Goal: Information Seeking & Learning: Learn about a topic

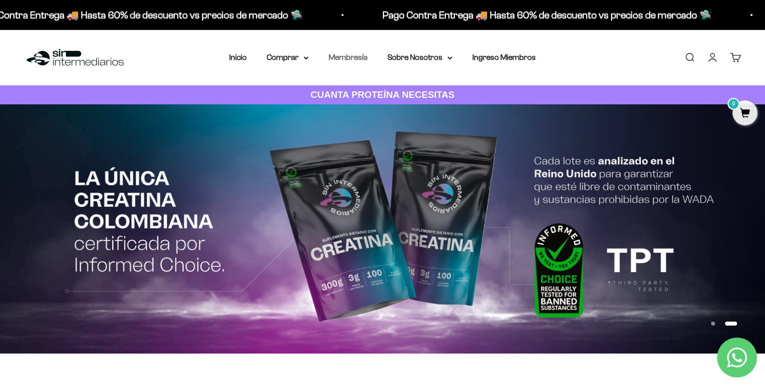
click at [353, 59] on link "Membresía" at bounding box center [348, 57] width 39 height 8
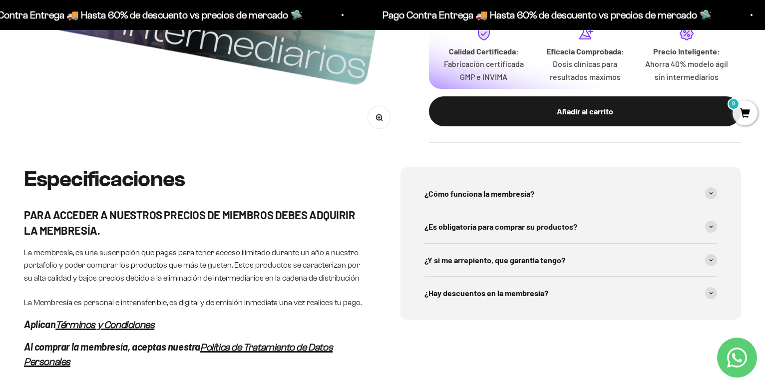
scroll to position [357, 0]
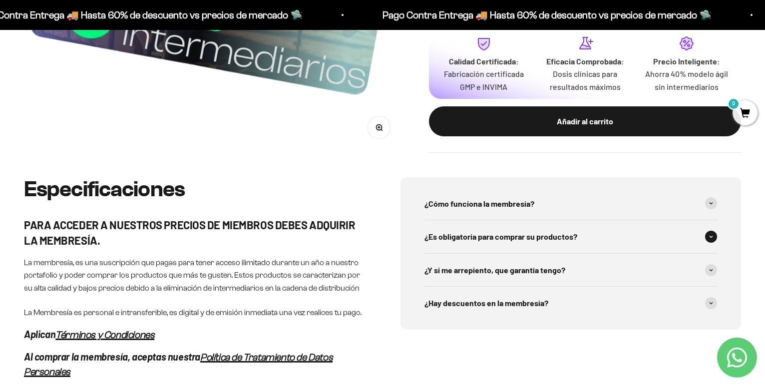
click at [587, 222] on div "¿Es obligatoría para comprar su productos?" at bounding box center [571, 236] width 293 height 33
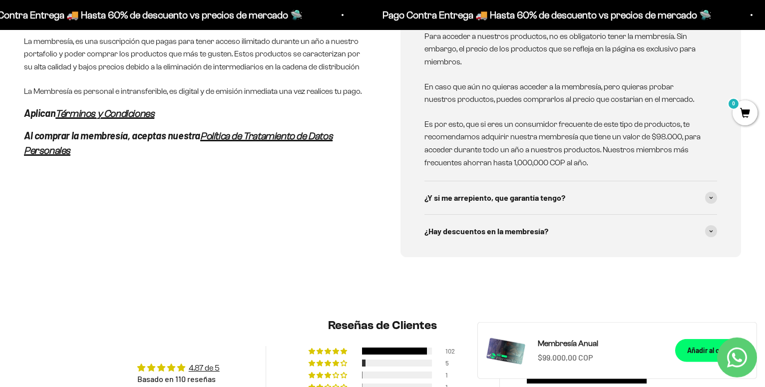
scroll to position [713, 0]
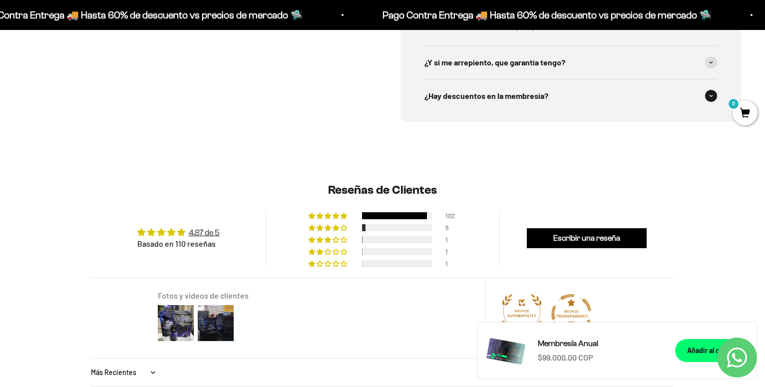
click at [572, 98] on div "¿Hay descuentos en la membresía?" at bounding box center [571, 95] width 293 height 33
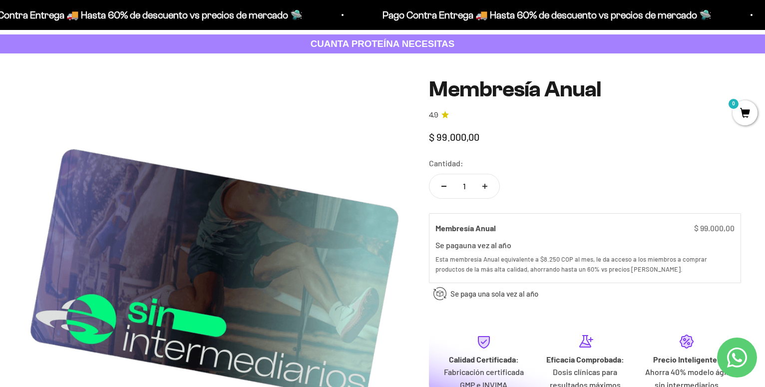
scroll to position [0, 0]
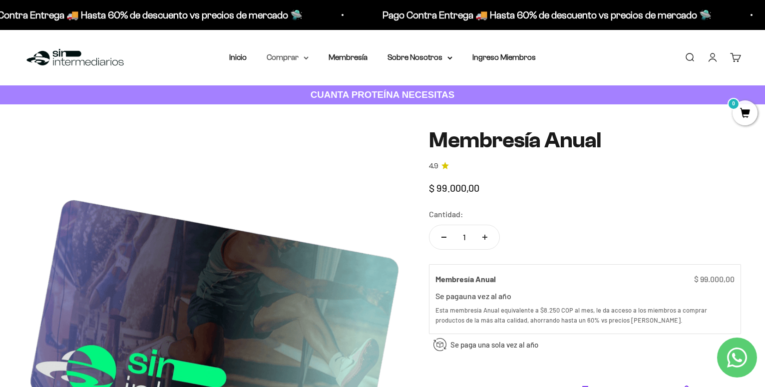
click at [276, 60] on summary "Comprar" at bounding box center [288, 57] width 42 height 13
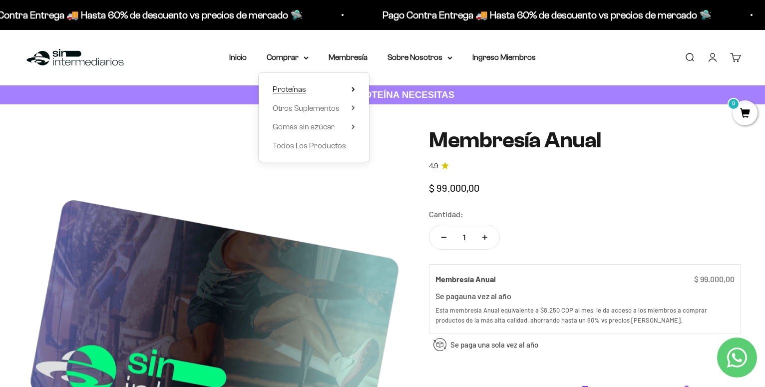
click at [289, 91] on span "Proteínas" at bounding box center [289, 89] width 33 height 8
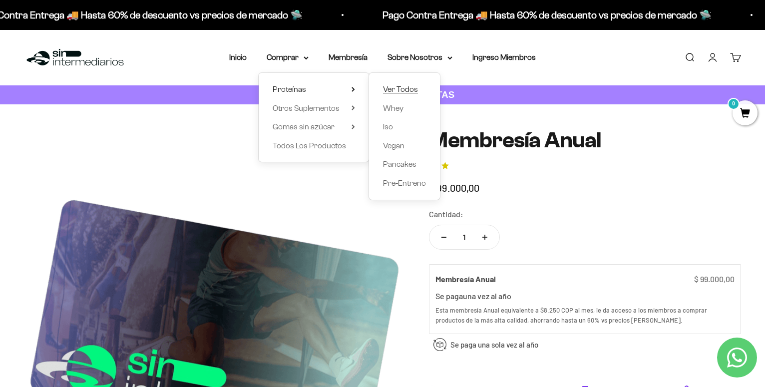
click at [393, 87] on span "Ver Todos" at bounding box center [400, 89] width 35 height 8
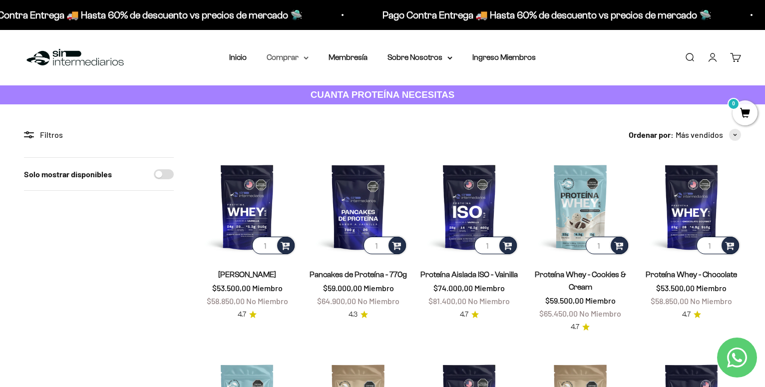
click at [294, 61] on summary "Comprar" at bounding box center [288, 57] width 42 height 13
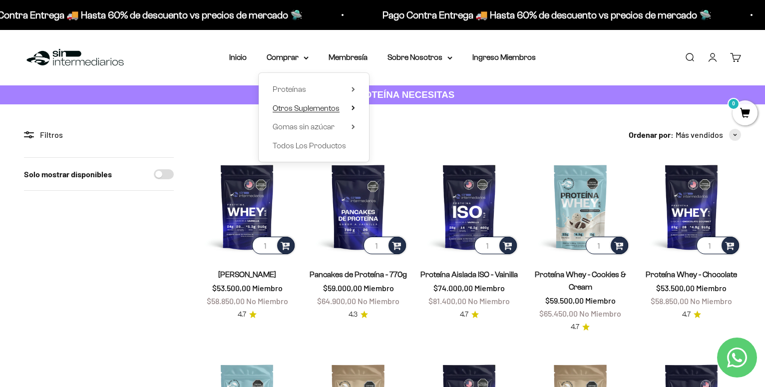
click at [322, 109] on span "Otros Suplementos" at bounding box center [306, 108] width 67 height 8
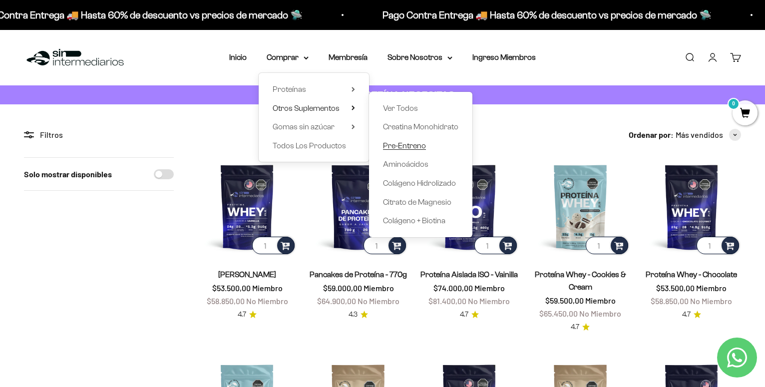
click at [410, 146] on span "Pre-Entreno" at bounding box center [404, 145] width 43 height 8
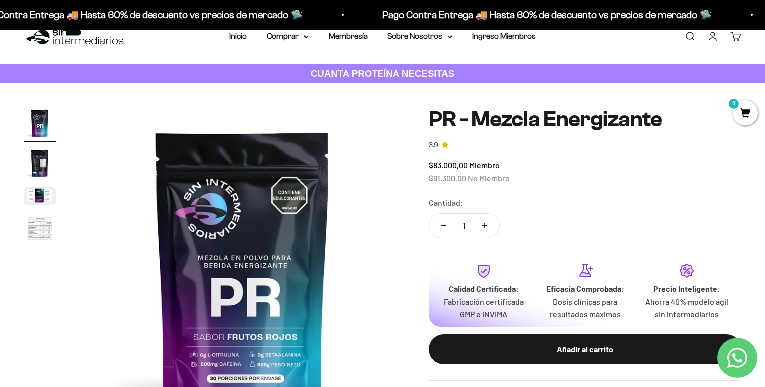
scroll to position [13, 0]
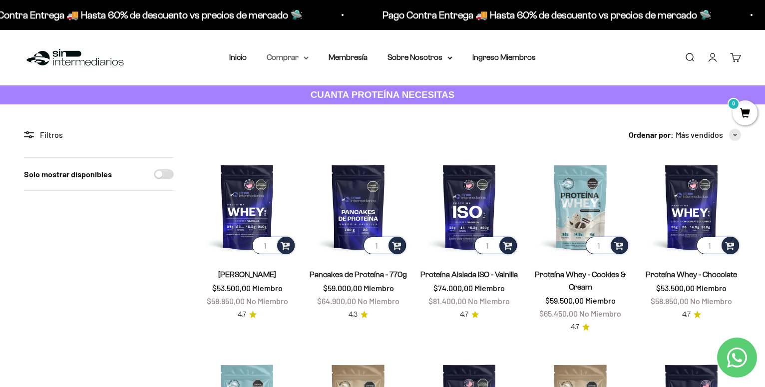
click at [292, 56] on summary "Comprar" at bounding box center [288, 57] width 42 height 13
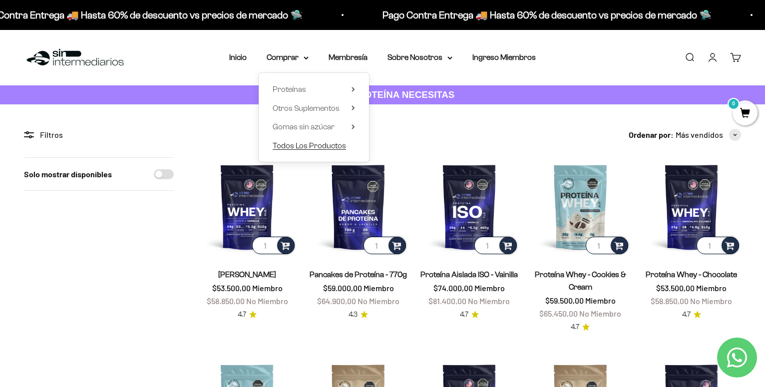
click at [312, 145] on span "Todos Los Productos" at bounding box center [309, 145] width 73 height 8
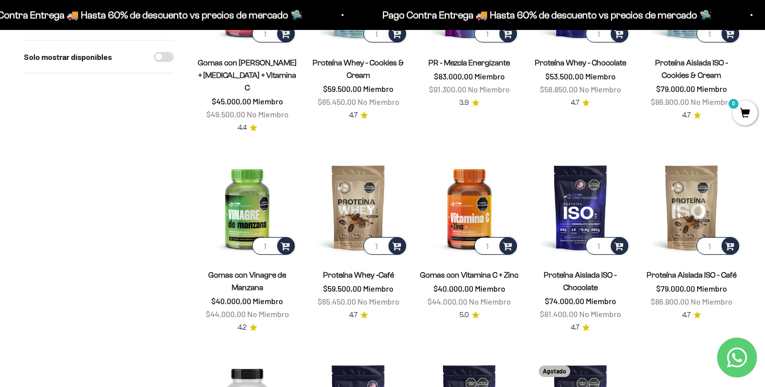
scroll to position [866, 0]
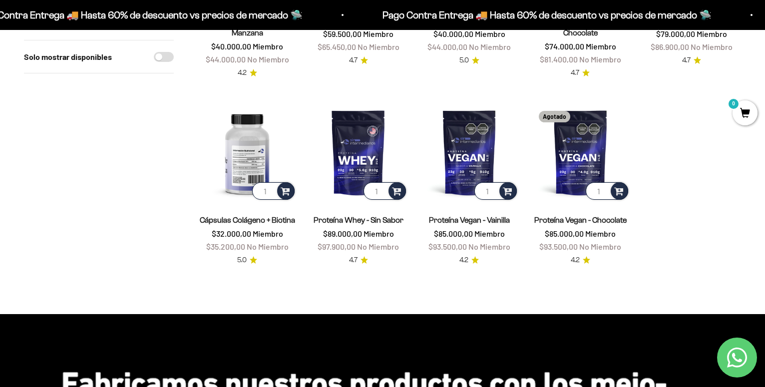
click at [244, 168] on img at bounding box center [247, 152] width 99 height 99
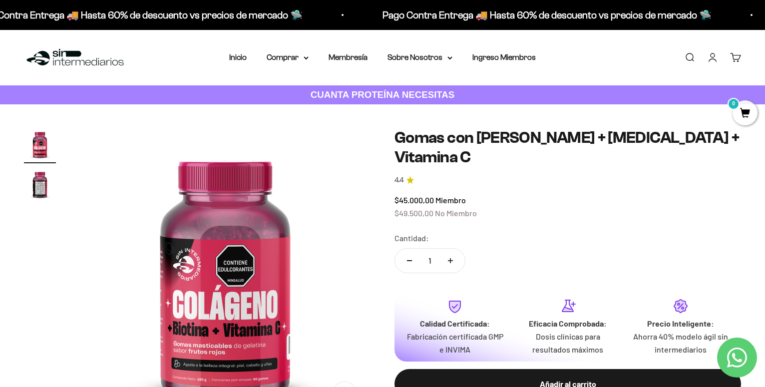
click at [45, 193] on img "Ir al artículo 2" at bounding box center [40, 184] width 32 height 32
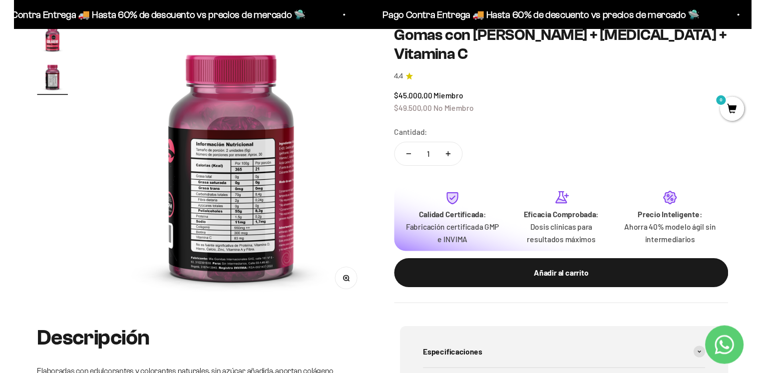
scroll to position [47, 0]
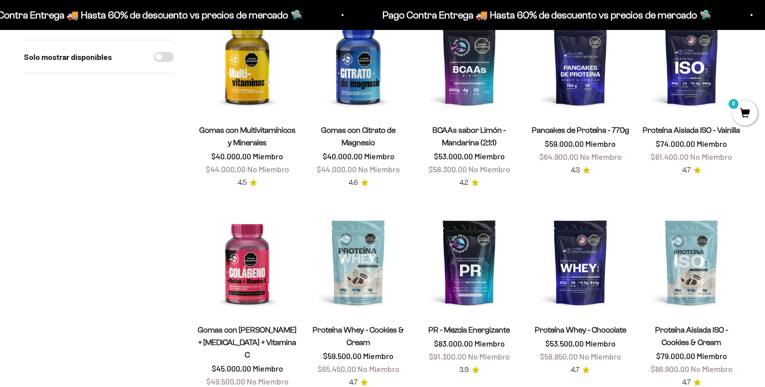
scroll to position [306, 0]
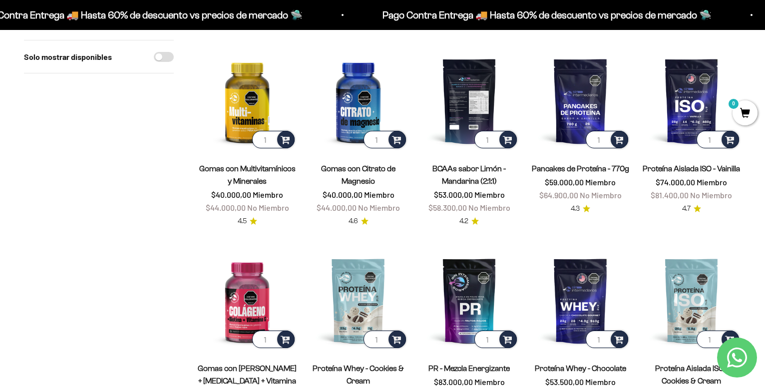
click at [470, 122] on img at bounding box center [469, 100] width 99 height 99
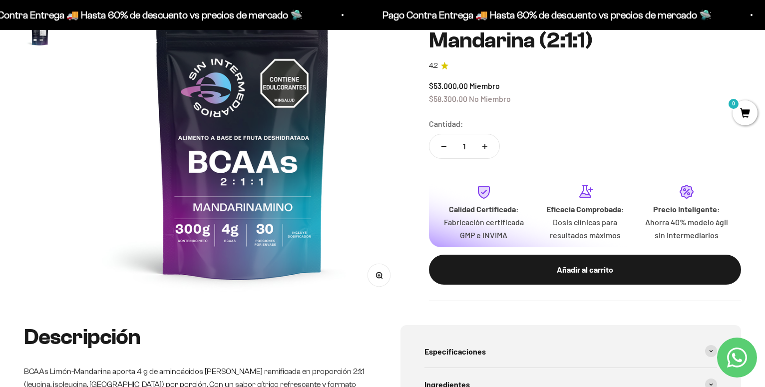
scroll to position [51, 0]
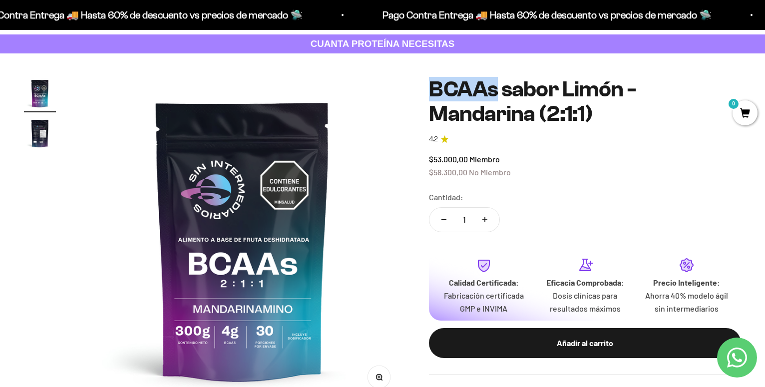
drag, startPoint x: 433, startPoint y: 88, endPoint x: 499, endPoint y: 89, distance: 65.5
click at [499, 89] on h1 "BCAAs sabor Limón - Mandarina (2:1:1)" at bounding box center [585, 101] width 312 height 48
click at [530, 174] on div "$53.000,00 Miembro $58.300,00 No Miembro" at bounding box center [585, 165] width 312 height 25
